Goal: Task Accomplishment & Management: Use online tool/utility

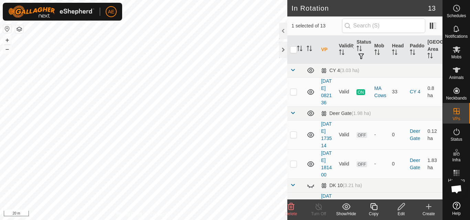
click at [291, 212] on span "Delete" at bounding box center [291, 214] width 12 height 5
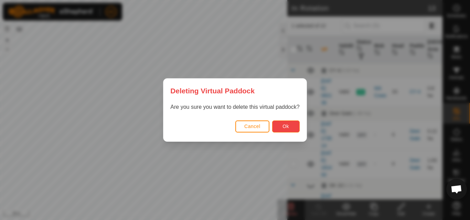
click at [286, 127] on span "Ok" at bounding box center [285, 127] width 7 height 6
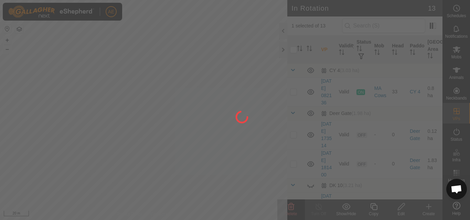
checkbox input "false"
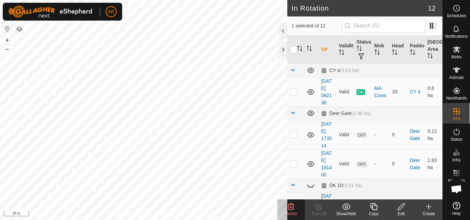
checkbox input "false"
checkbox input "true"
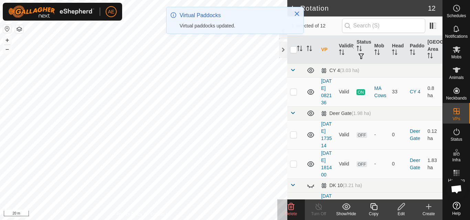
click at [294, 212] on span "Delete" at bounding box center [291, 214] width 12 height 5
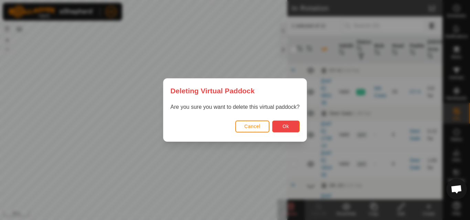
click at [293, 127] on button "Ok" at bounding box center [286, 127] width 28 height 12
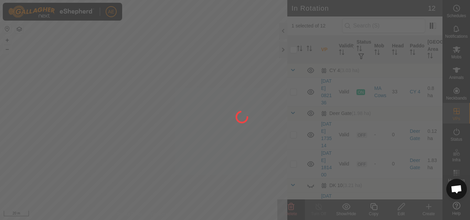
checkbox input "false"
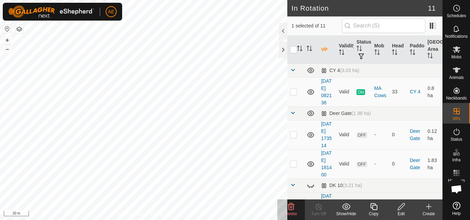
click at [292, 209] on icon at bounding box center [291, 207] width 8 height 8
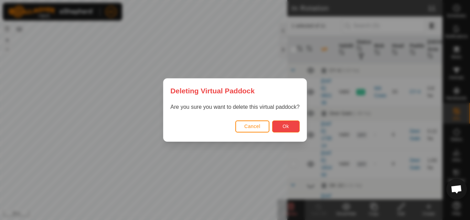
click at [290, 128] on button "Ok" at bounding box center [286, 127] width 28 height 12
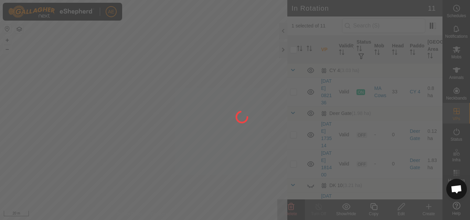
checkbox input "false"
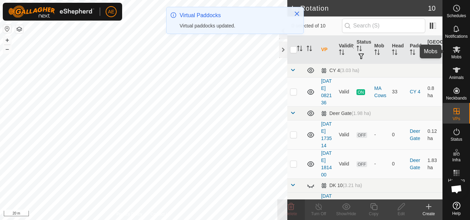
click at [456, 51] on icon at bounding box center [457, 49] width 8 height 7
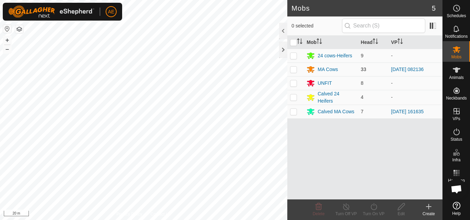
click at [294, 71] on p-checkbox at bounding box center [293, 70] width 7 height 6
checkbox input "true"
click at [371, 209] on icon at bounding box center [373, 207] width 6 height 7
click at [332, 68] on div "MA Cows" at bounding box center [327, 69] width 20 height 7
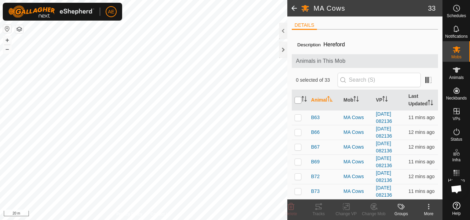
click at [298, 103] on input "checkbox" at bounding box center [297, 100] width 7 height 7
checkbox input "true"
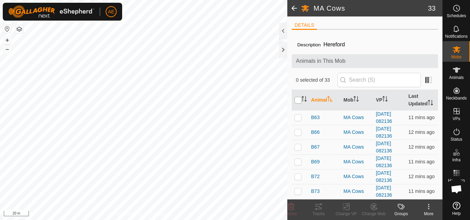
checkbox input "true"
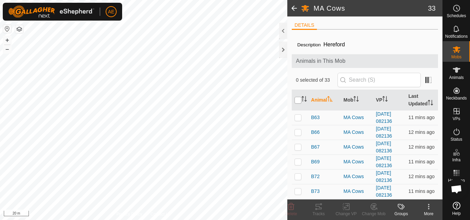
checkbox input "true"
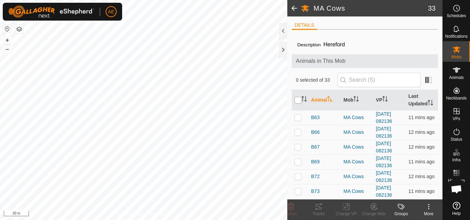
checkbox input "true"
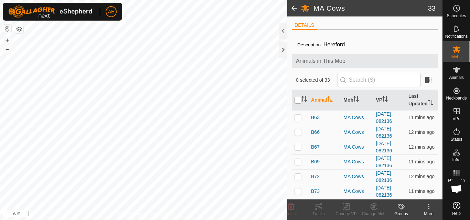
checkbox input "true"
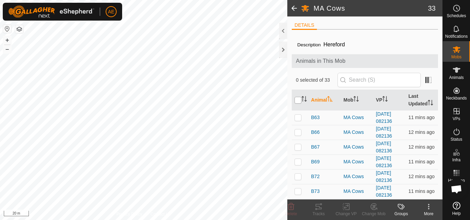
checkbox input "true"
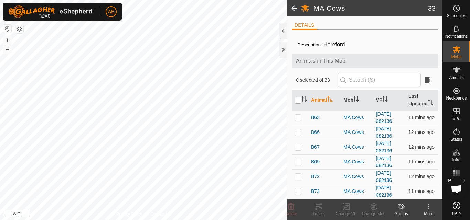
checkbox input "true"
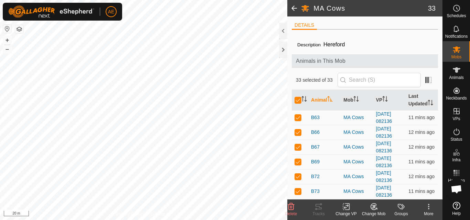
click at [345, 212] on div "Change VP" at bounding box center [346, 214] width 28 height 6
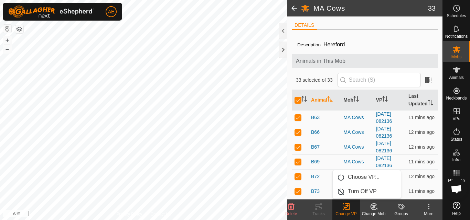
click at [351, 206] on change-vp-svg-icon at bounding box center [346, 207] width 28 height 8
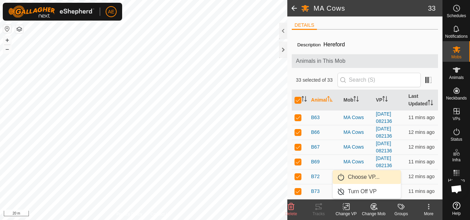
click at [361, 177] on link "Choose VP..." at bounding box center [367, 178] width 68 height 14
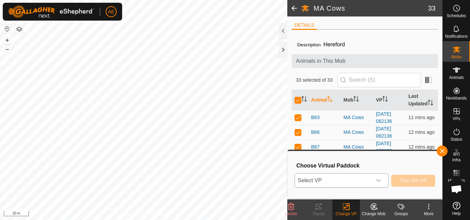
click at [376, 181] on icon "dropdown trigger" at bounding box center [378, 181] width 6 height 6
click at [380, 182] on icon "dropdown trigger" at bounding box center [378, 181] width 6 height 6
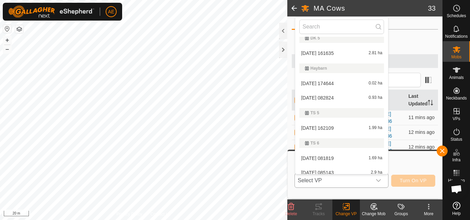
scroll to position [112, 0]
click at [331, 97] on li "[DATE] 082824 0.93 ha" at bounding box center [341, 97] width 93 height 14
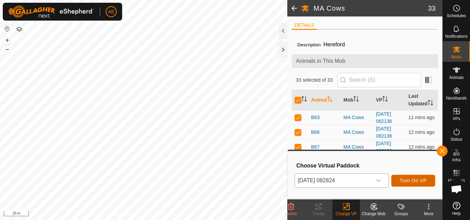
click at [413, 182] on span "Turn On VP" at bounding box center [413, 181] width 27 height 6
